Goal: Transaction & Acquisition: Purchase product/service

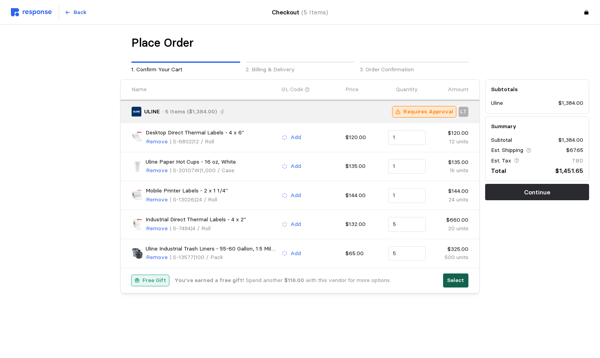
click at [454, 278] on p "Select" at bounding box center [455, 280] width 17 height 9
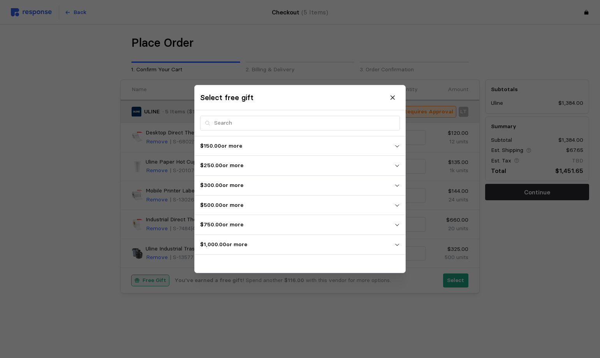
click at [395, 245] on icon "button" at bounding box center [397, 244] width 5 height 5
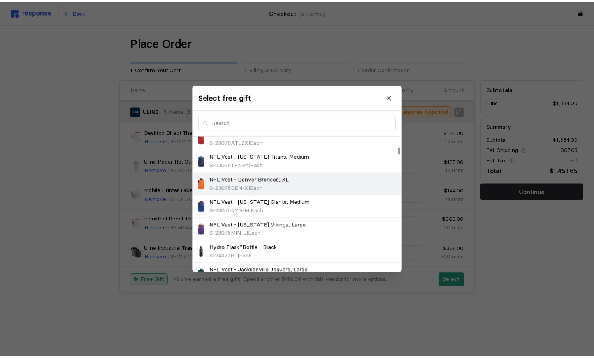
scroll to position [108, 0]
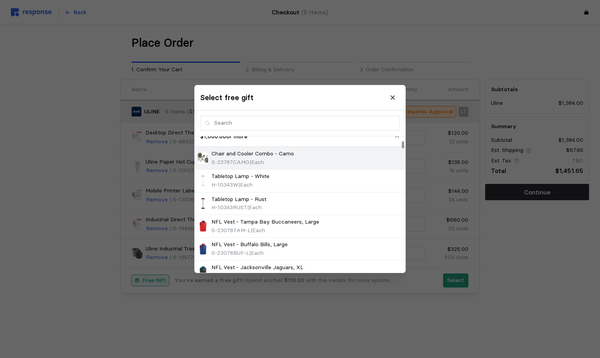
click at [243, 163] on span "S-23787CAMO" at bounding box center [230, 162] width 38 height 7
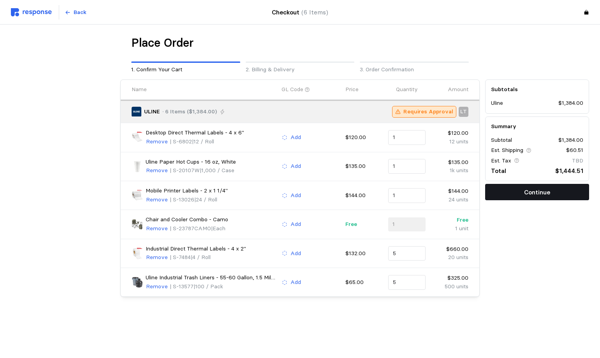
click at [542, 193] on p "Continue" at bounding box center [537, 192] width 26 height 10
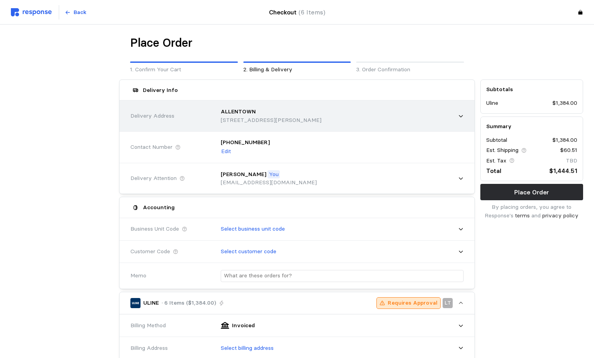
click at [459, 116] on icon at bounding box center [460, 115] width 5 height 5
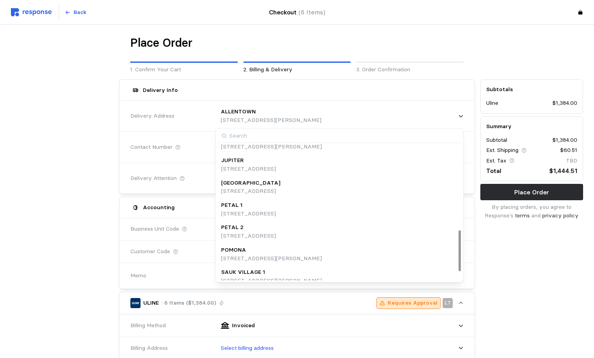
scroll to position [282, 0]
click at [260, 186] on p "[STREET_ADDRESS]" at bounding box center [250, 190] width 59 height 9
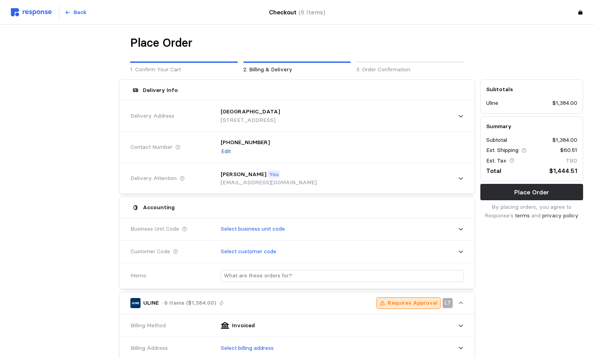
click at [229, 153] on p "Edit" at bounding box center [226, 151] width 10 height 9
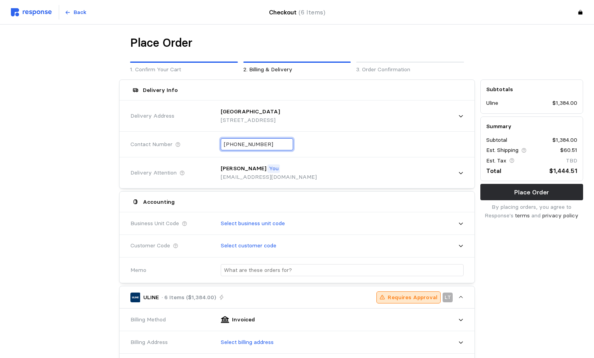
drag, startPoint x: 270, startPoint y: 144, endPoint x: 180, endPoint y: 141, distance: 90.0
click at [180, 141] on div "Contact Number [PHONE_NUMBER]" at bounding box center [297, 144] width 339 height 28
type input "[PHONE_NUMBER]"
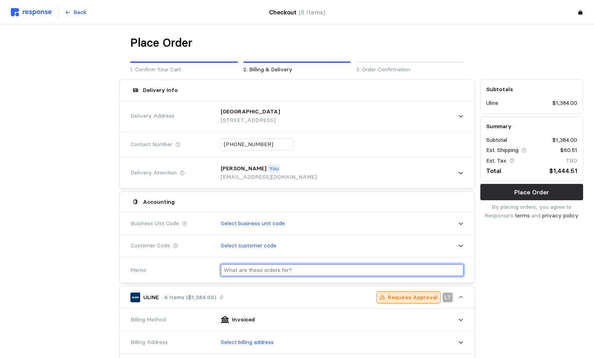
click at [262, 268] on div at bounding box center [339, 270] width 248 height 23
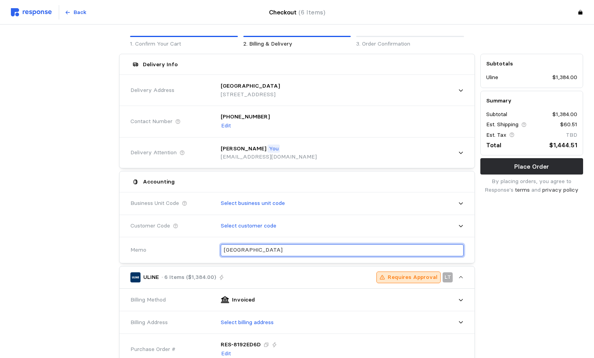
scroll to position [78, 0]
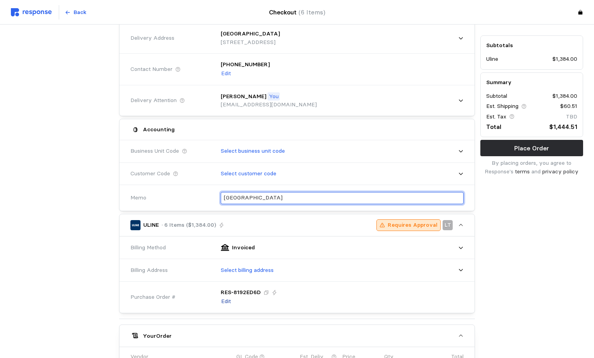
type input "[GEOGRAPHIC_DATA]"
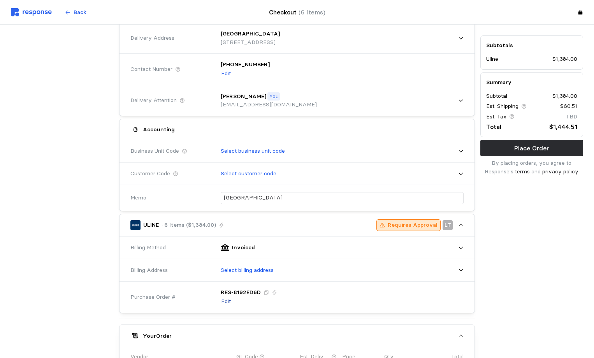
click at [229, 301] on p "Edit" at bounding box center [226, 301] width 10 height 9
drag, startPoint x: 269, startPoint y: 294, endPoint x: 227, endPoint y: 294, distance: 41.7
click at [227, 294] on div "RES- 8192ED6D" at bounding box center [265, 294] width 88 height 12
type input "100825NORTH"
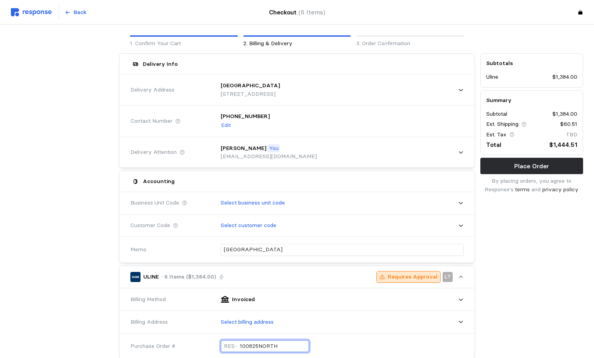
scroll to position [39, 0]
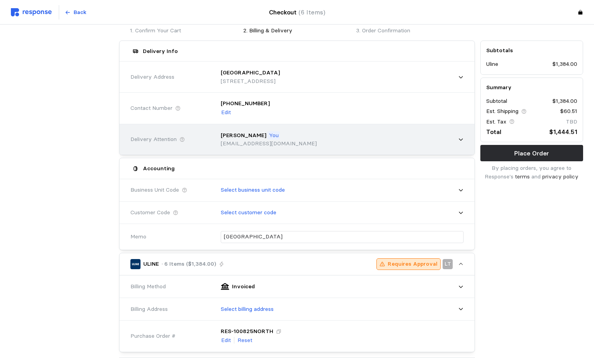
click at [458, 141] on icon at bounding box center [460, 139] width 5 height 5
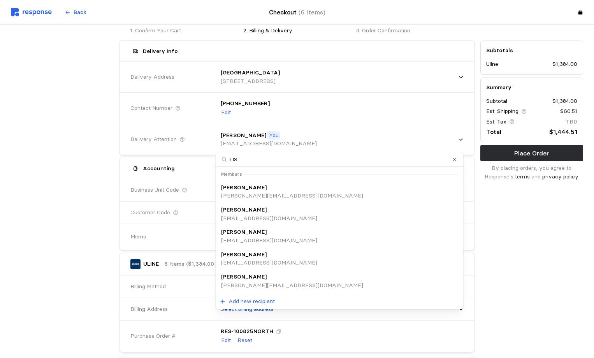
type input "[PERSON_NAME]"
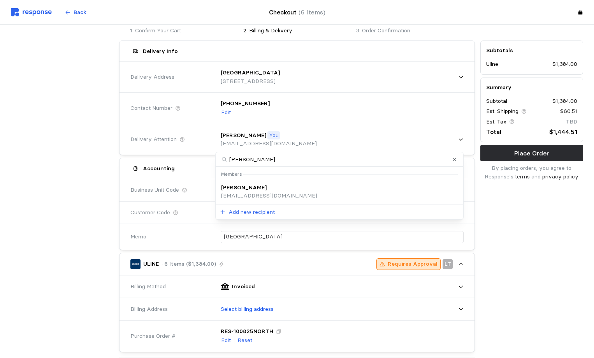
click at [267, 192] on div "[PERSON_NAME] [PERSON_NAME][EMAIL_ADDRESS][DOMAIN_NAME]" at bounding box center [339, 191] width 237 height 17
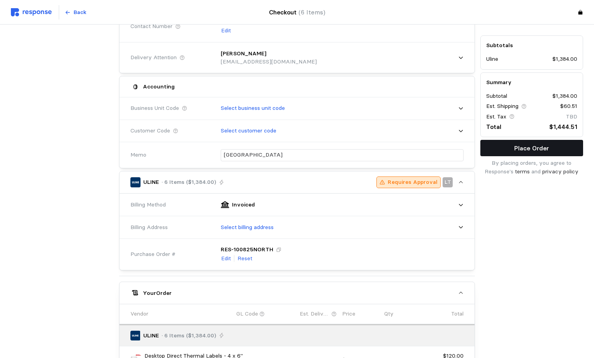
scroll to position [91, 0]
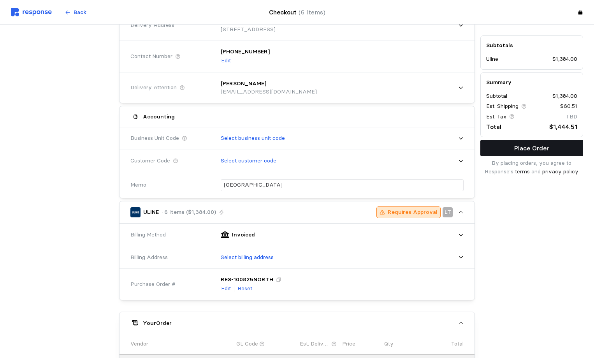
click at [510, 152] on button "Place Order" at bounding box center [532, 148] width 103 height 16
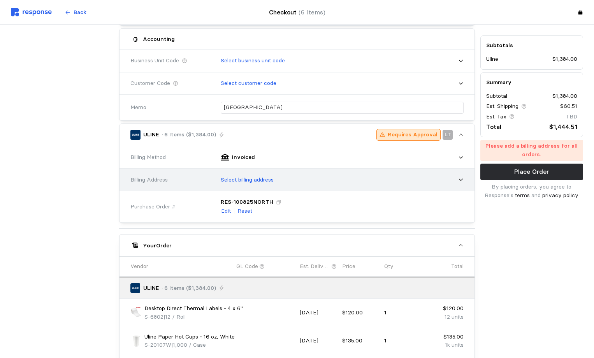
scroll to position [169, 0]
click at [230, 174] on div "Select billing address" at bounding box center [339, 179] width 248 height 19
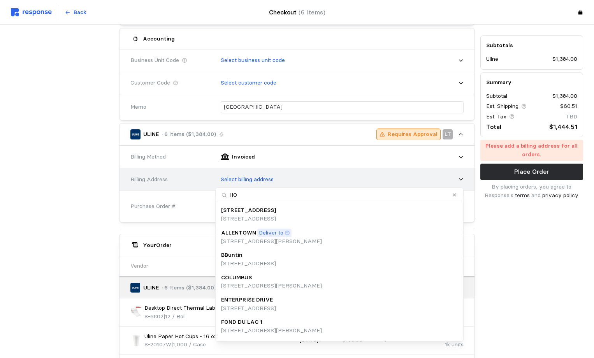
type input "HOM"
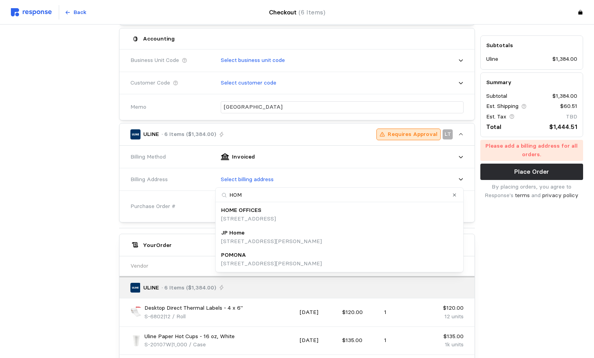
click at [246, 213] on p "HOME OFFICES" at bounding box center [241, 210] width 40 height 9
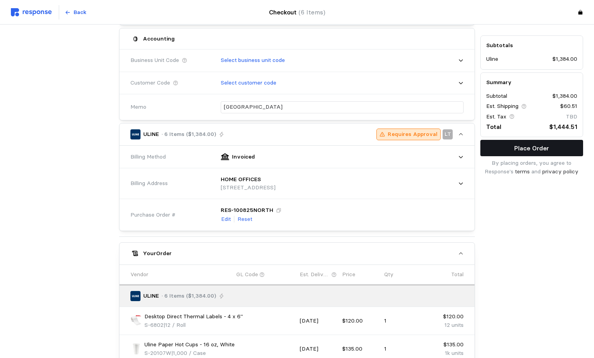
click at [567, 150] on button "Place Order" at bounding box center [532, 148] width 103 height 16
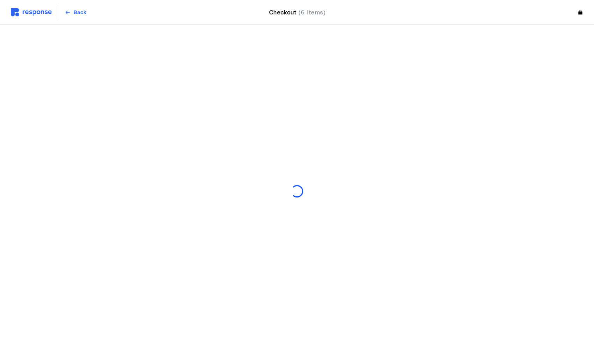
scroll to position [0, 0]
